Goal: Information Seeking & Learning: Learn about a topic

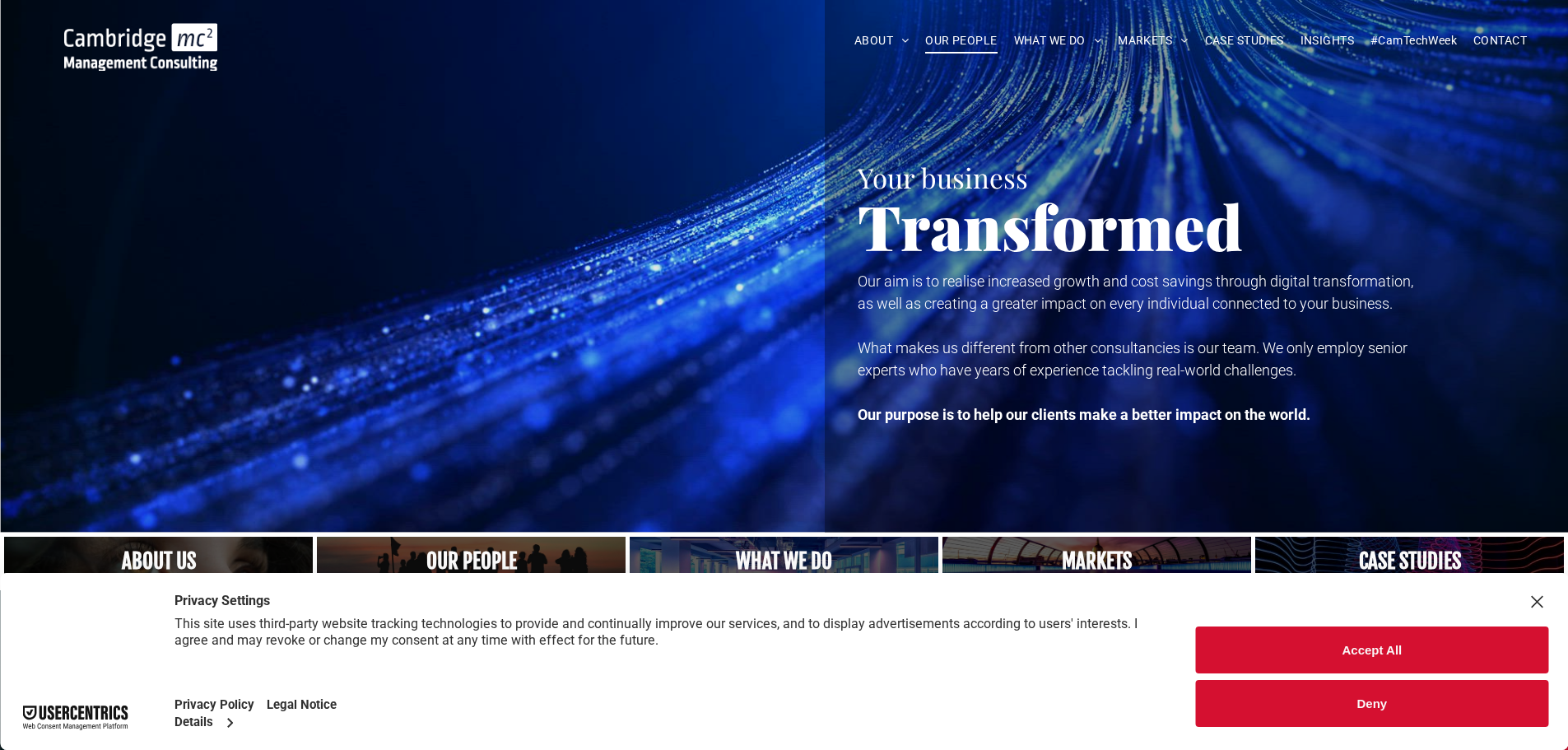
click at [937, 43] on span "OUR PEOPLE" at bounding box center [960, 40] width 71 height 26
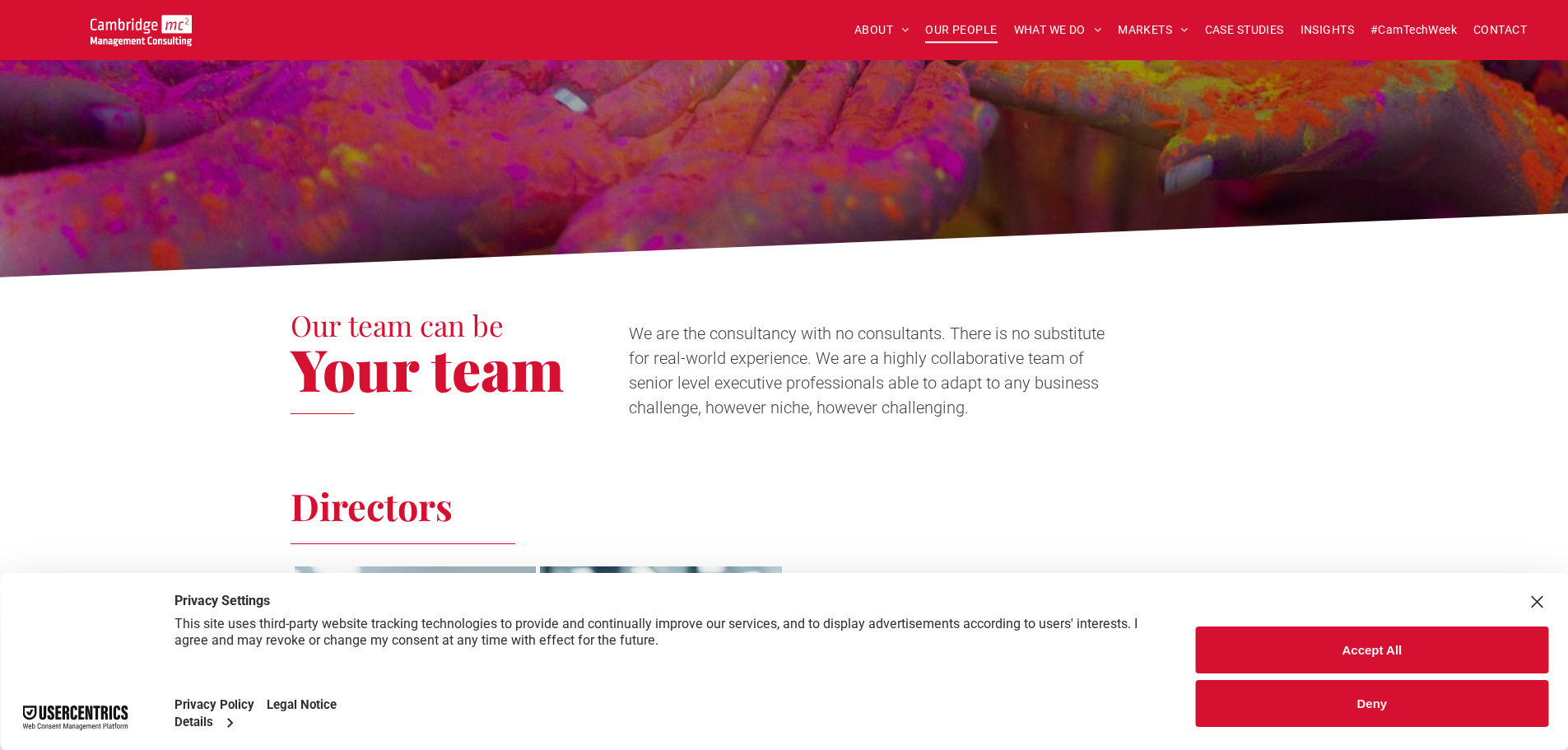
scroll to position [329, 0]
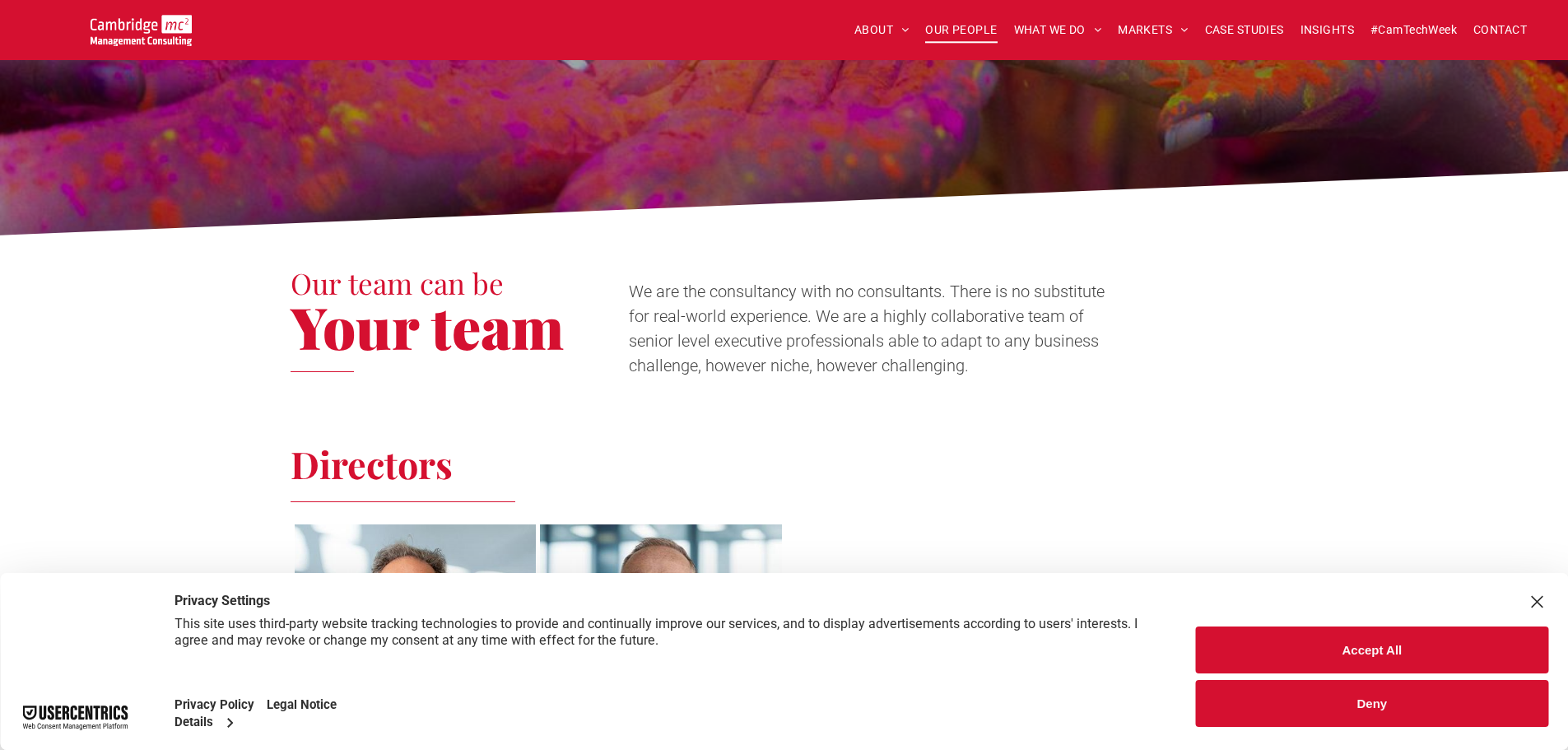
click at [1237, 632] on button "Accept All" at bounding box center [1372, 650] width 352 height 47
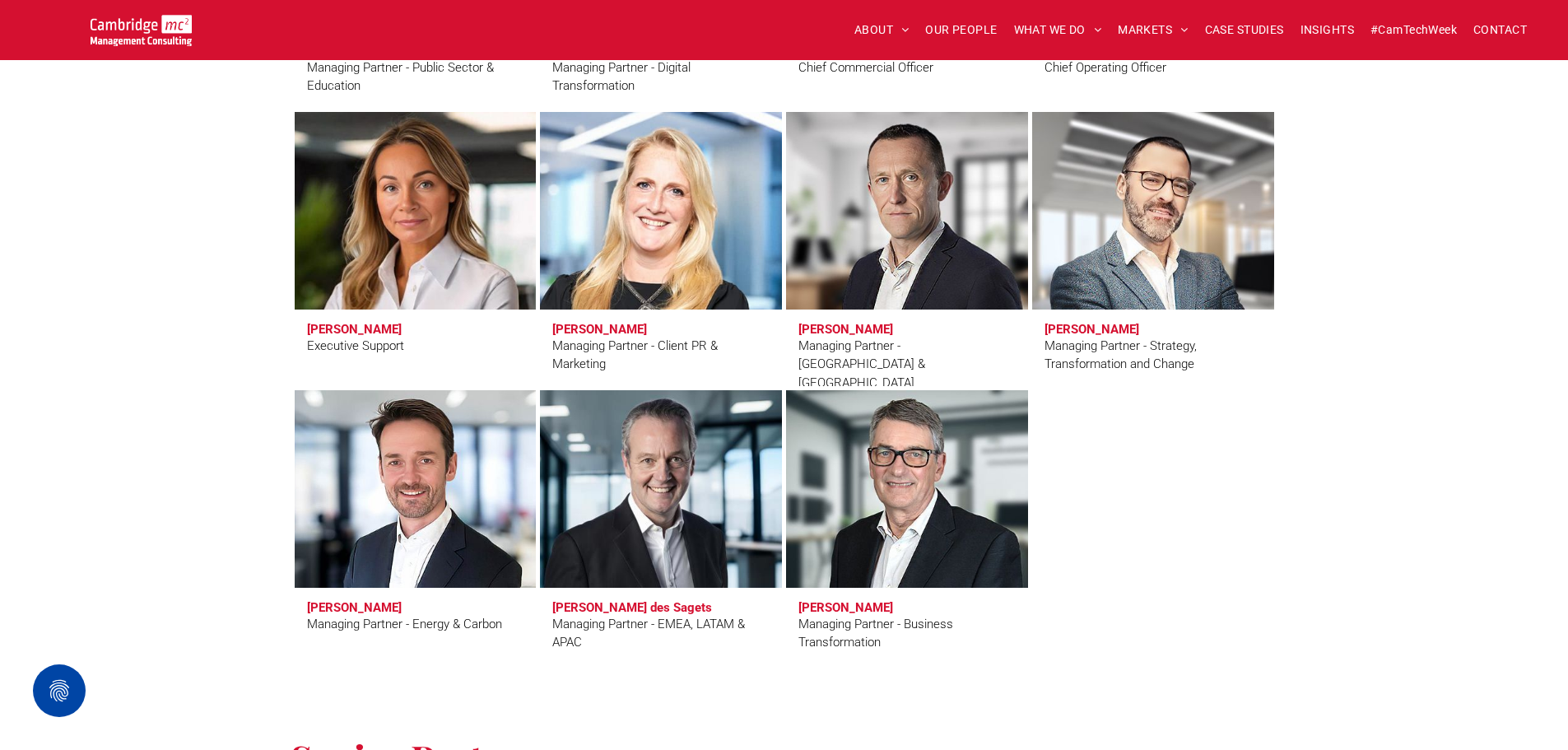
scroll to position [1482, 0]
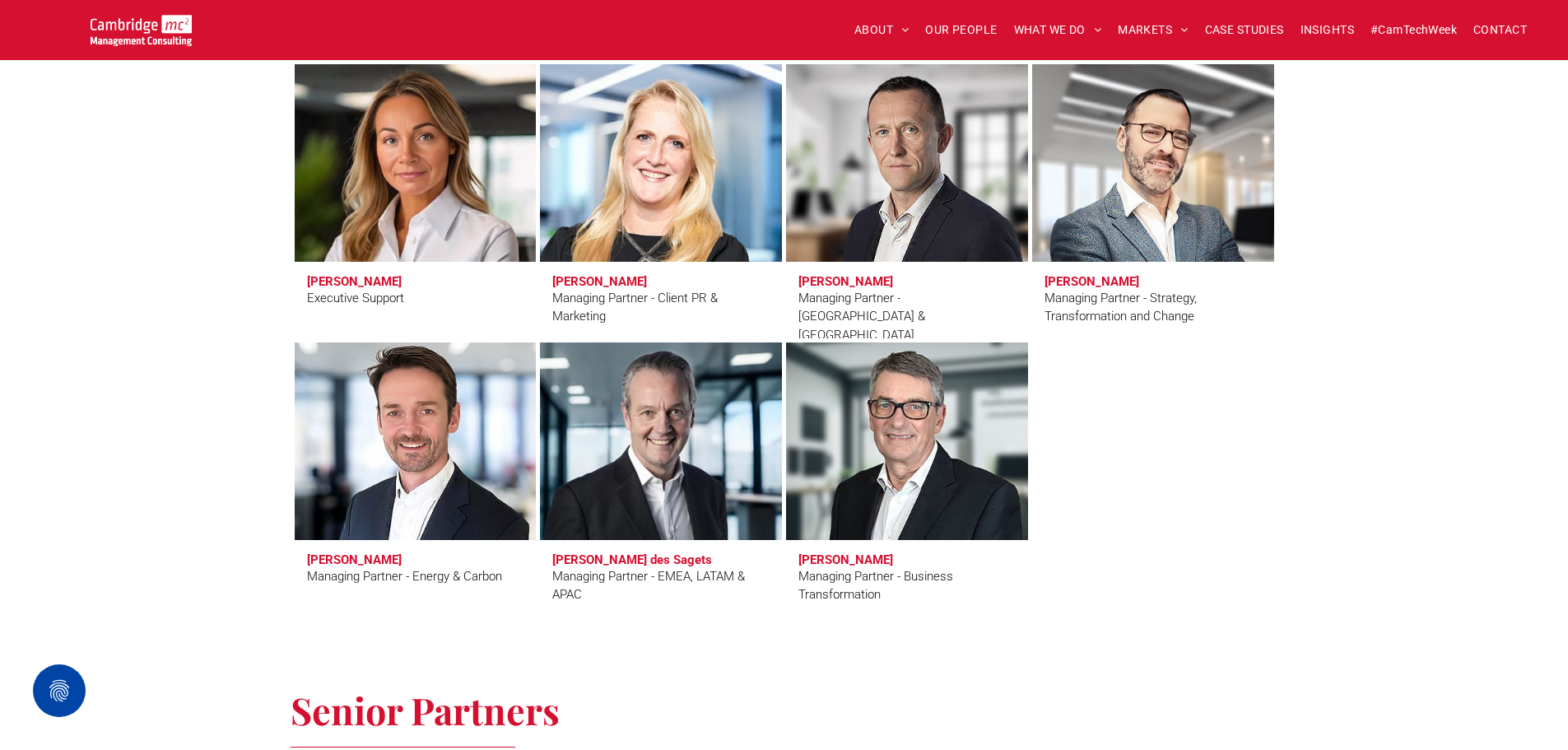
click at [443, 486] on link at bounding box center [414, 442] width 256 height 210
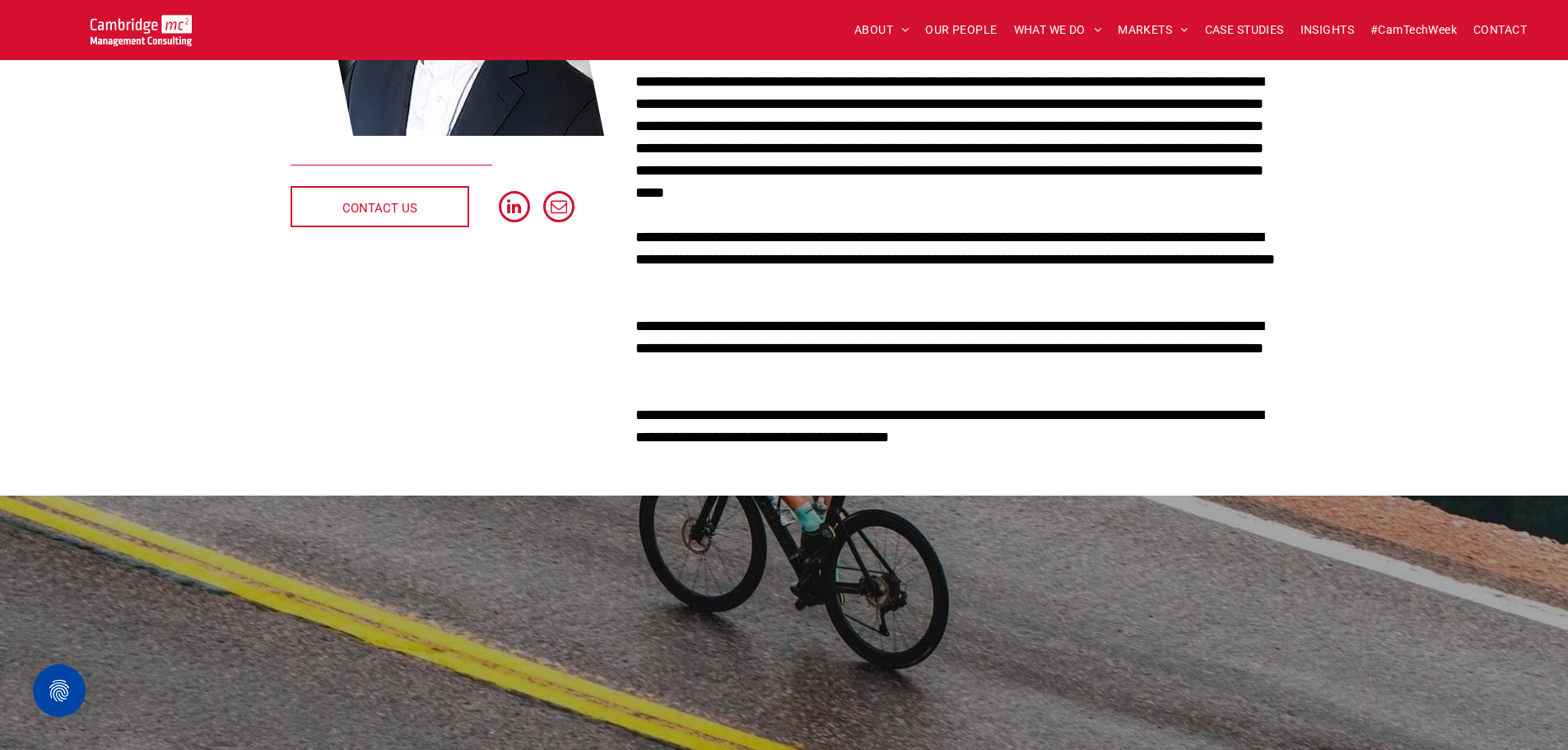
scroll to position [412, 0]
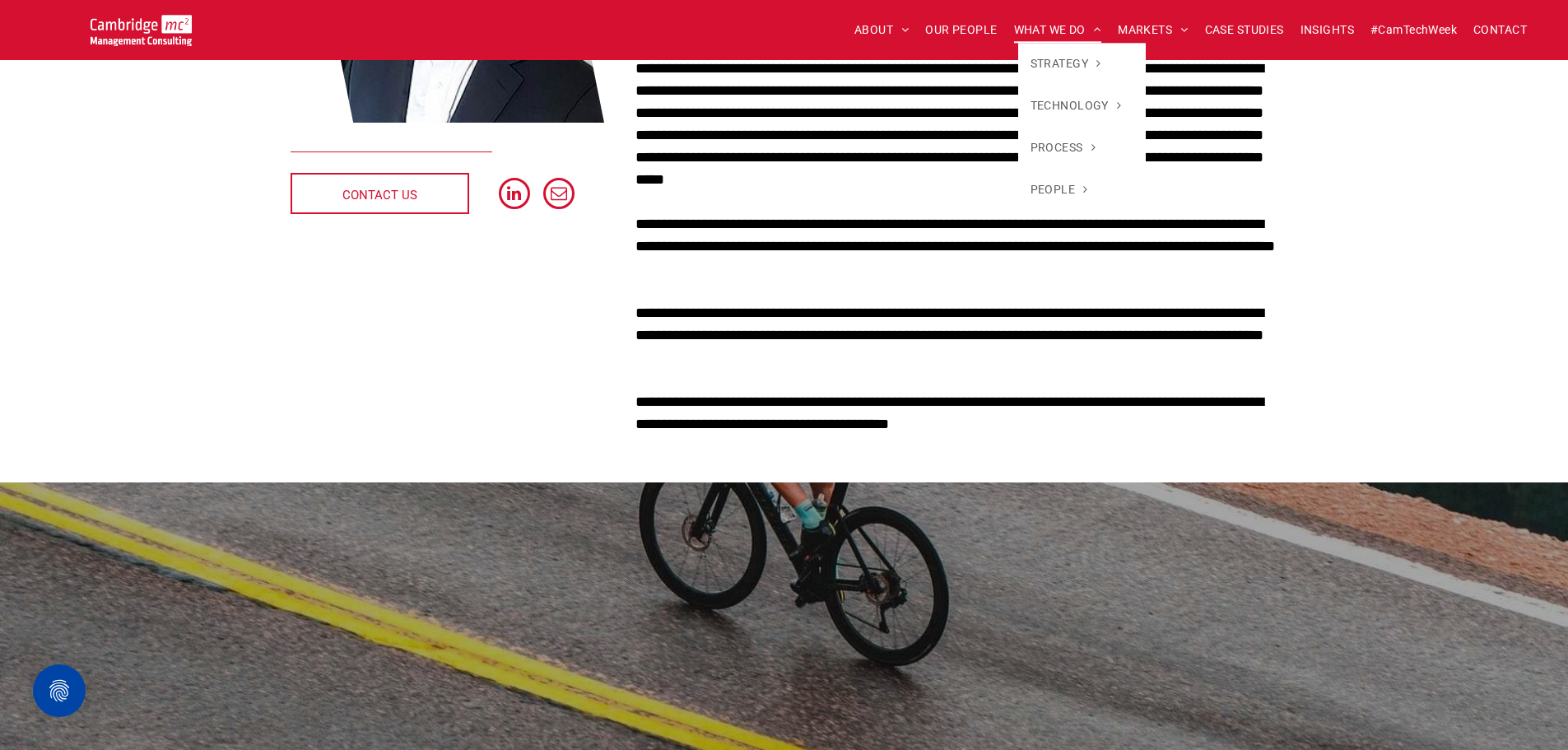
click at [1064, 29] on span "WHAT WE DO" at bounding box center [1058, 30] width 88 height 26
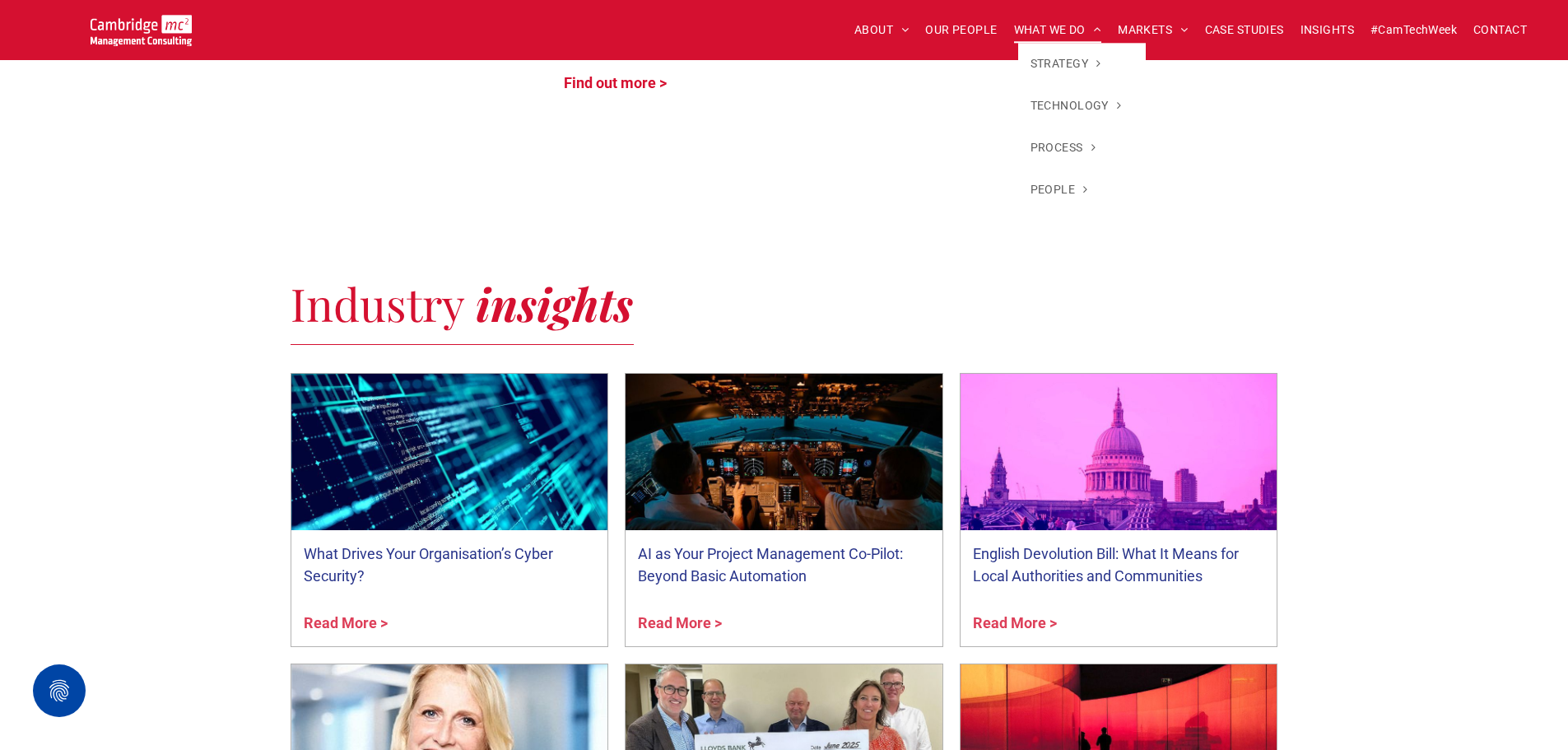
scroll to position [4693, 0]
